Goal: Check status: Check status

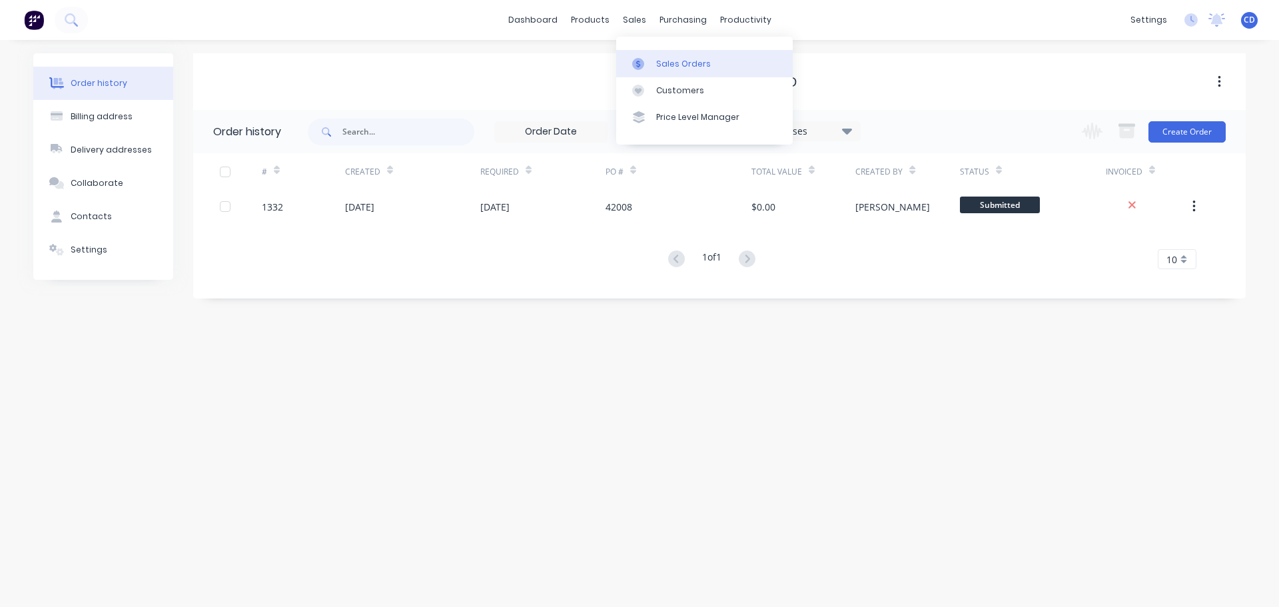
click at [690, 63] on div "Sales Orders" at bounding box center [683, 64] width 55 height 12
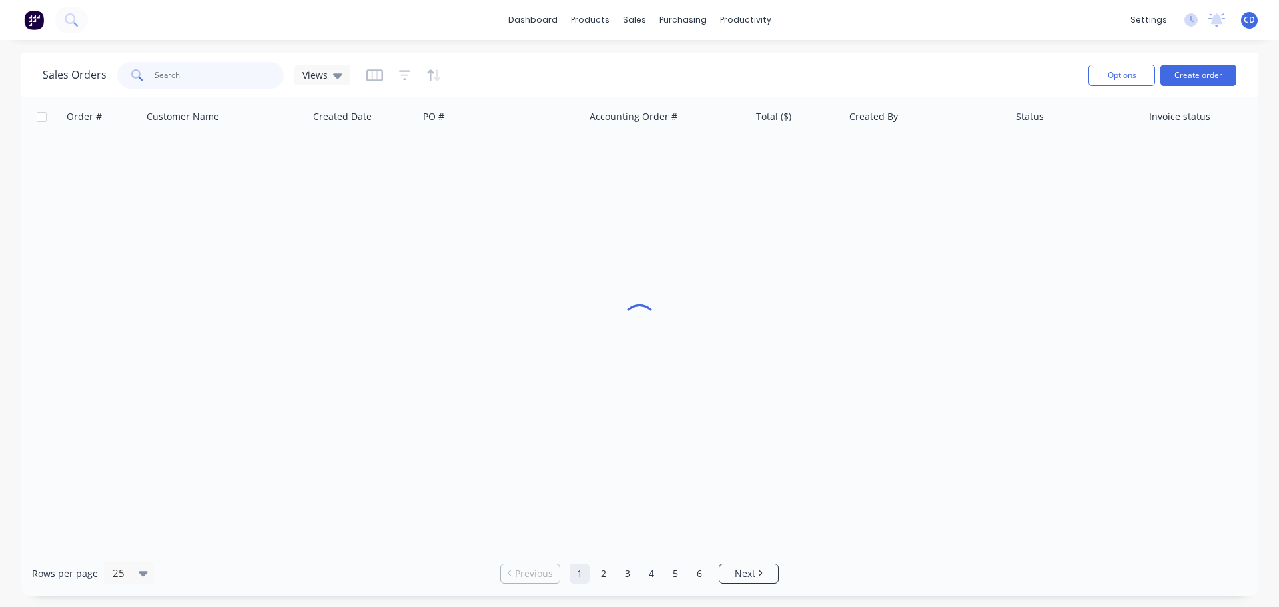
click at [209, 74] on input "text" at bounding box center [220, 75] width 130 height 27
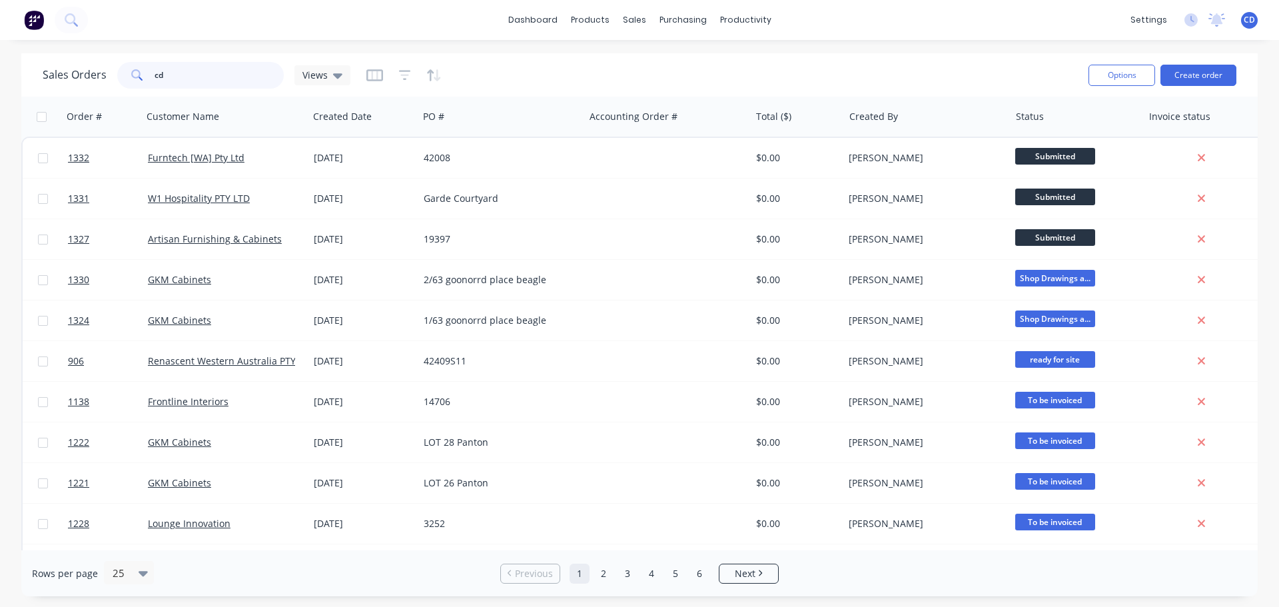
type input "cdu"
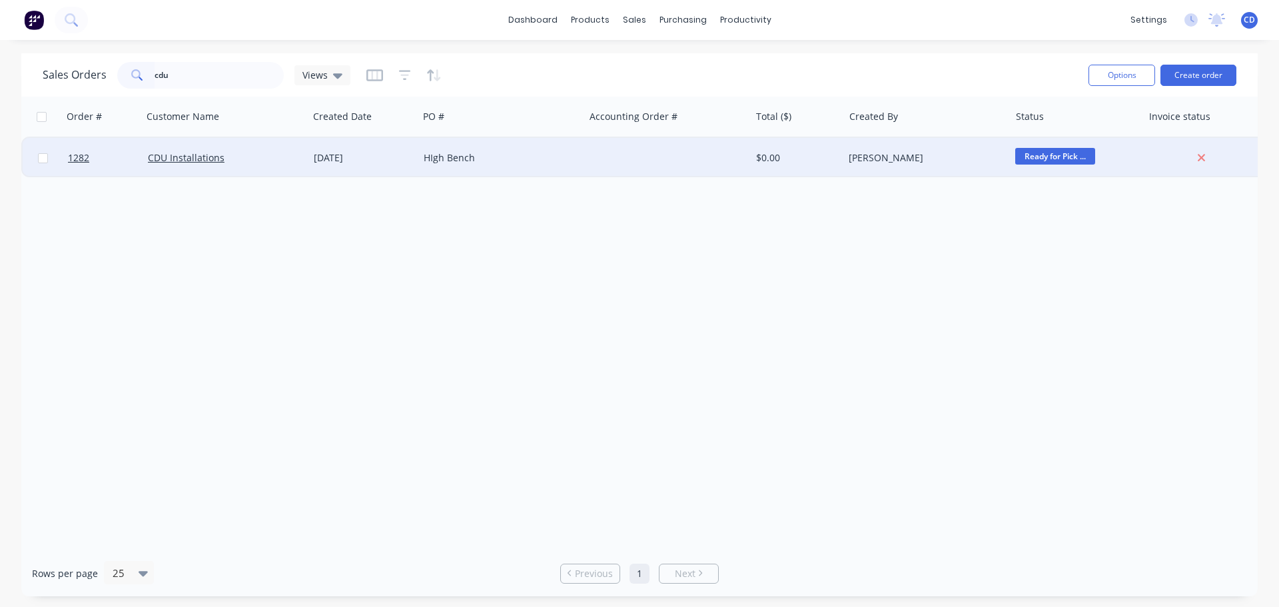
click at [303, 167] on div "CDU Installations" at bounding box center [226, 158] width 166 height 40
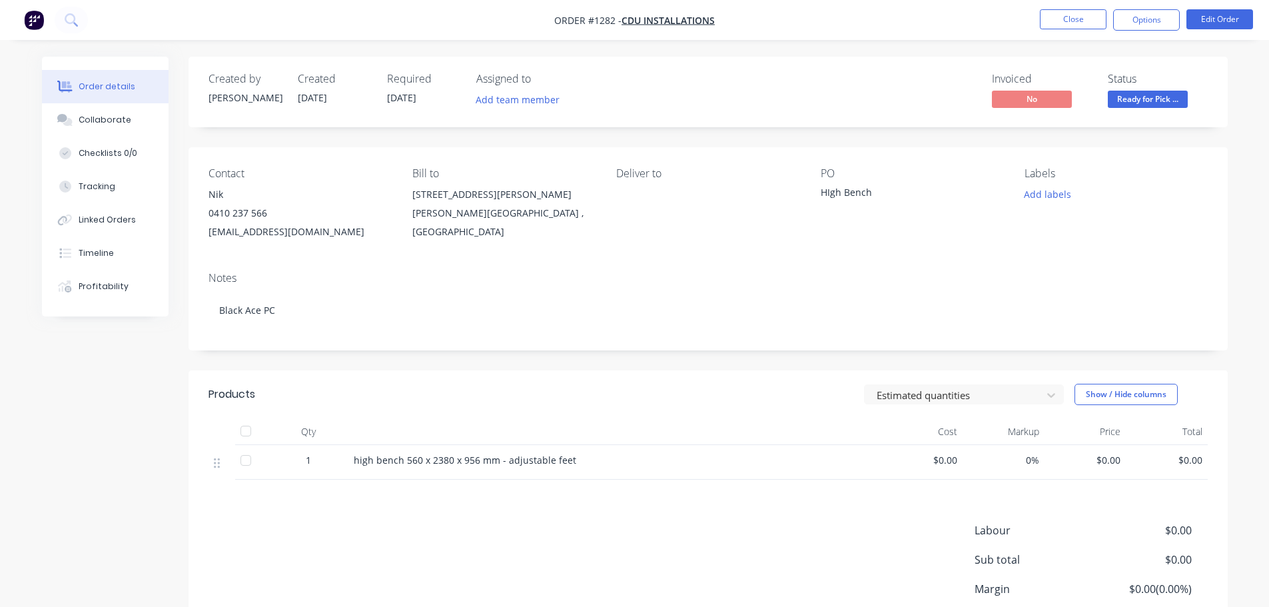
click at [715, 102] on div "Invoiced No Status Ready for Pick ..." at bounding box center [909, 92] width 598 height 39
click at [1082, 23] on button "Close" at bounding box center [1073, 19] width 67 height 20
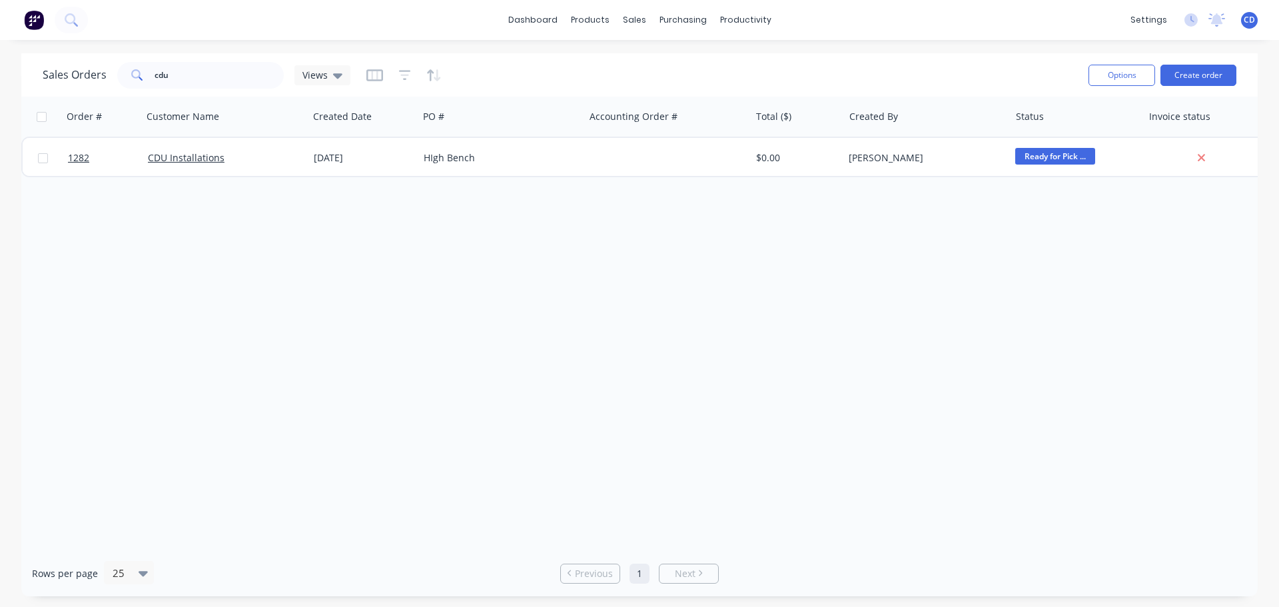
click at [857, 308] on div "Order # Customer Name Created Date PO # Accounting Order # Total ($) Created By…" at bounding box center [639, 324] width 1236 height 454
